Goal: Navigation & Orientation: Go to known website

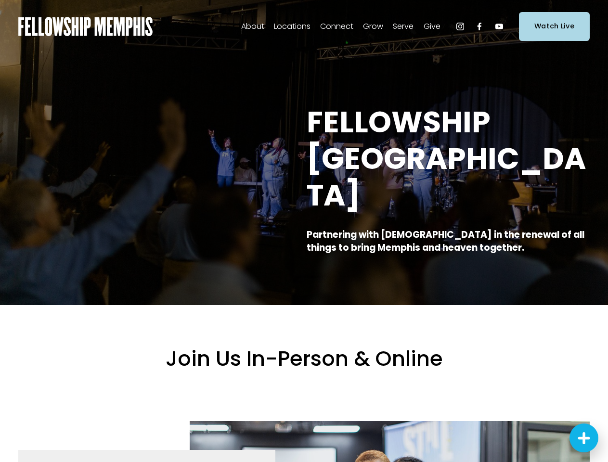
click at [584, 438] on icon "Next Steps Launcher" at bounding box center [584, 438] width 10 height 10
